Goal: Register for event/course

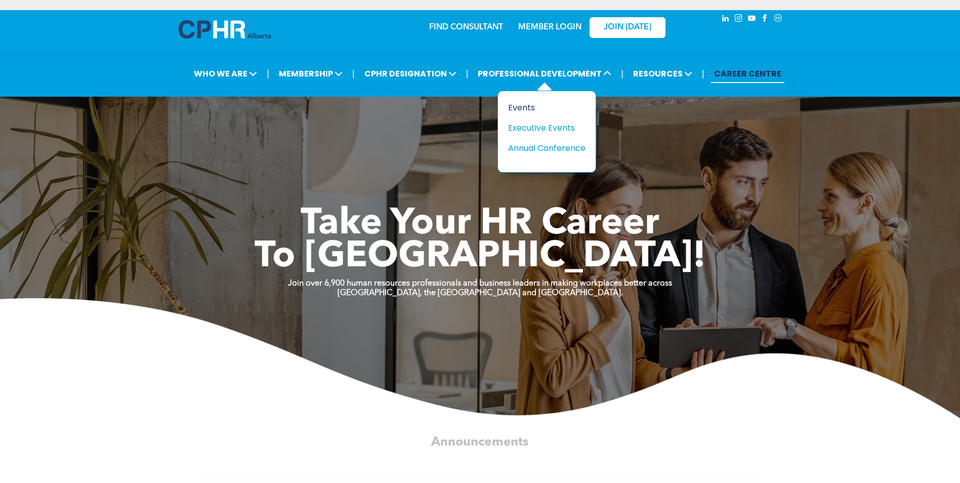
click at [524, 109] on div "Events" at bounding box center [543, 107] width 70 height 13
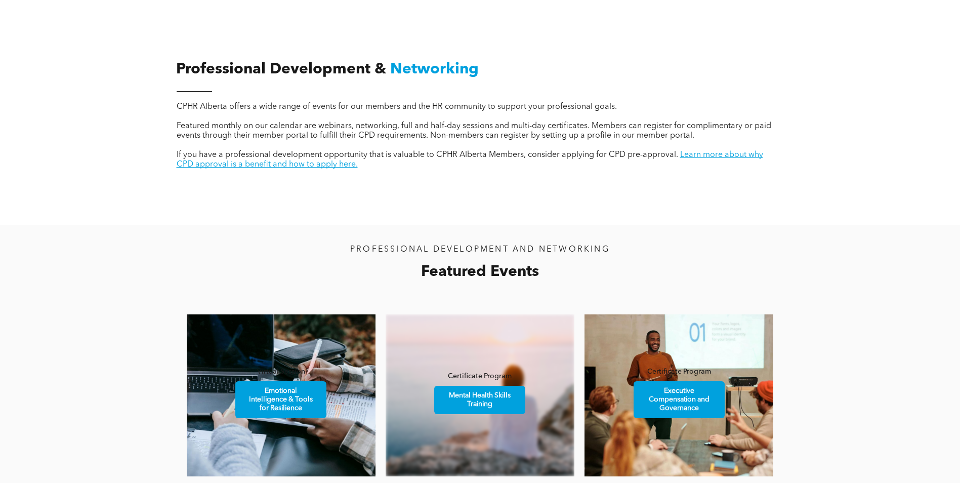
scroll to position [557, 0]
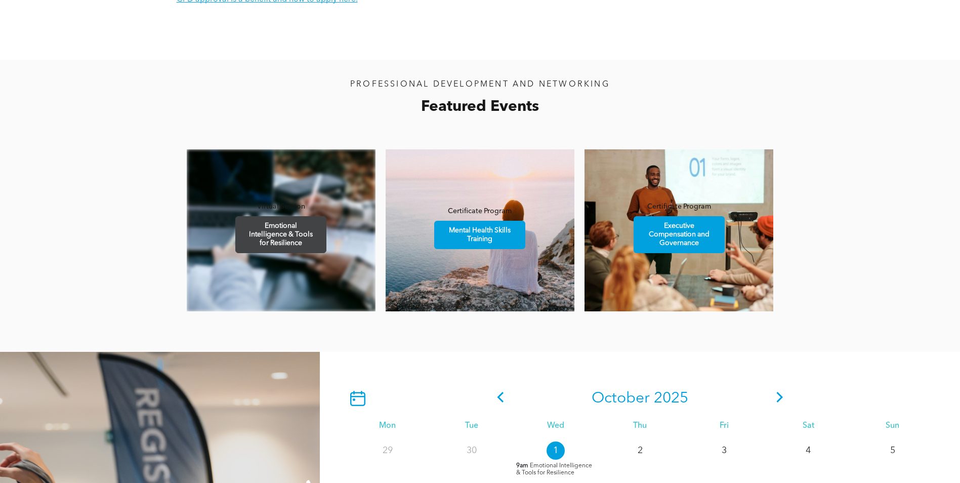
click at [290, 233] on span "Emotional Intelligence & Tools for Resilience" at bounding box center [281, 235] width 88 height 36
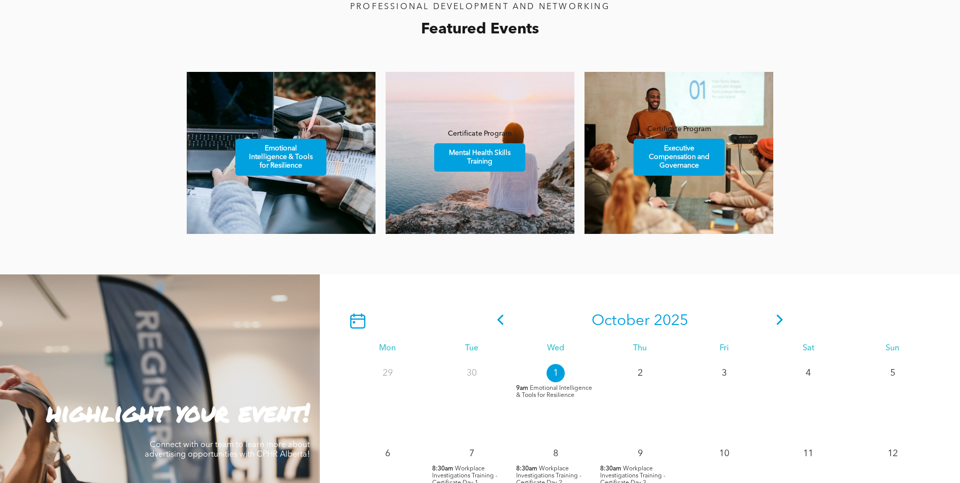
scroll to position [709, 0]
